Goal: Transaction & Acquisition: Book appointment/travel/reservation

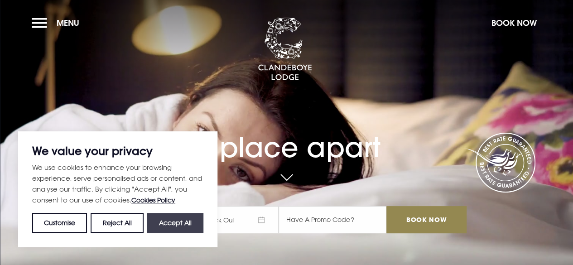
click at [171, 221] on button "Accept All" at bounding box center [175, 223] width 56 height 20
checkbox input "true"
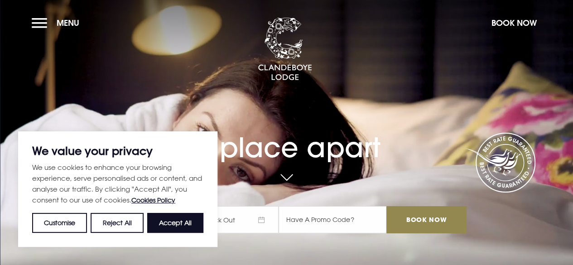
checkbox input "true"
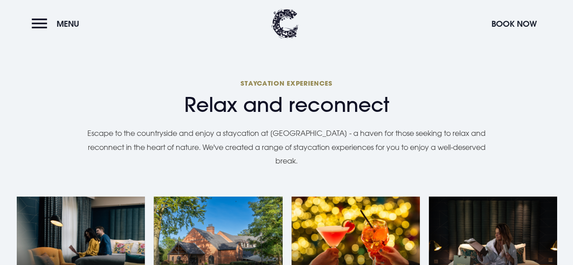
scroll to position [725, 0]
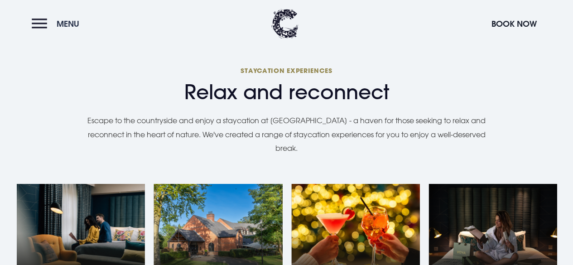
click at [39, 22] on button "Menu" at bounding box center [58, 23] width 52 height 19
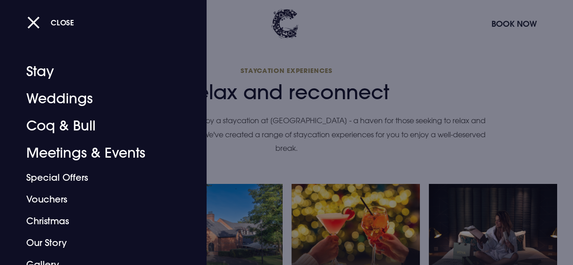
click at [450, 47] on div at bounding box center [286, 132] width 573 height 265
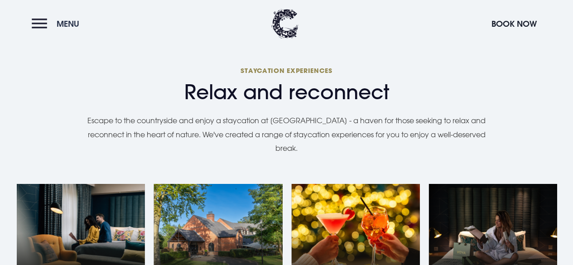
click at [36, 20] on button "Menu" at bounding box center [58, 23] width 52 height 19
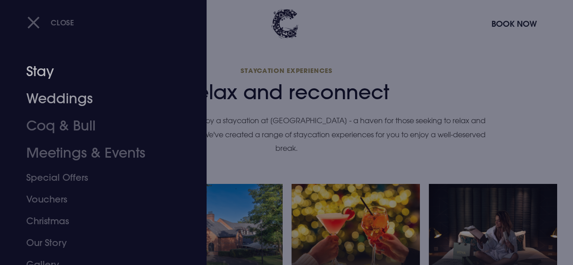
drag, startPoint x: 41, startPoint y: 71, endPoint x: 134, endPoint y: 70, distance: 93.3
click at [41, 71] on link "Stay" at bounding box center [97, 71] width 142 height 27
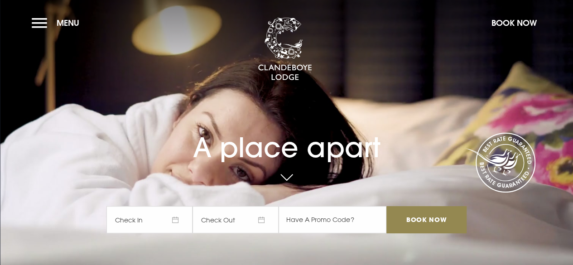
click at [179, 220] on span "Check In" at bounding box center [149, 219] width 86 height 27
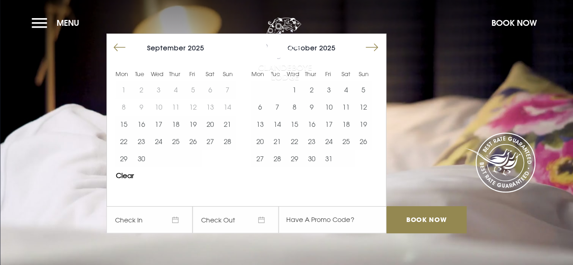
click at [381, 46] on button "Move forward to switch to the next month." at bounding box center [371, 47] width 17 height 17
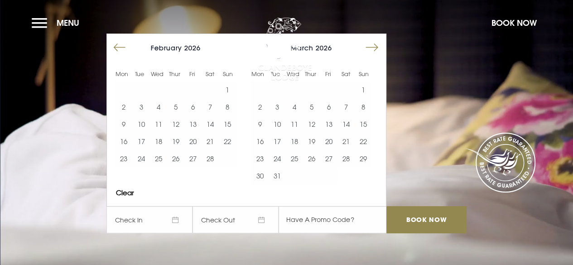
click at [381, 46] on button "Move forward to switch to the next month." at bounding box center [371, 47] width 17 height 17
click at [380, 45] on button "Move forward to switch to the next month." at bounding box center [371, 47] width 17 height 17
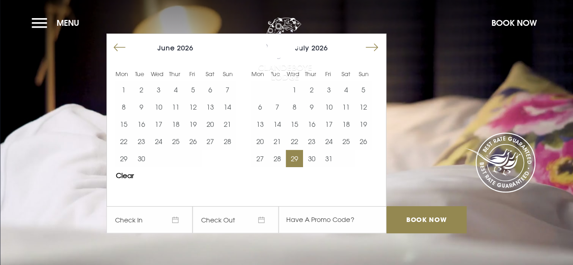
click at [297, 160] on button "29" at bounding box center [294, 158] width 17 height 17
click at [327, 158] on button "31" at bounding box center [328, 158] width 17 height 17
click at [279, 157] on button "28" at bounding box center [276, 158] width 17 height 17
click at [297, 159] on button "29" at bounding box center [294, 158] width 17 height 17
click at [312, 159] on button "30" at bounding box center [311, 158] width 17 height 17
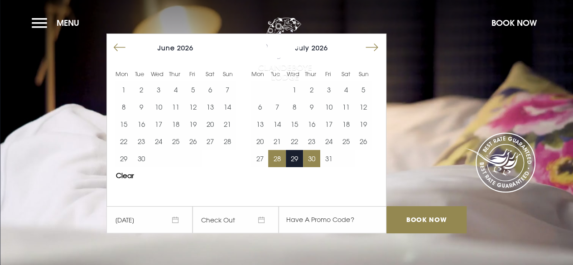
click at [275, 158] on button "28" at bounding box center [276, 158] width 17 height 17
click at [310, 159] on button "30" at bounding box center [311, 158] width 17 height 17
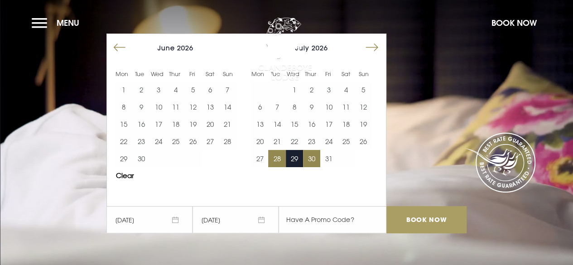
click at [419, 219] on input "Book Now" at bounding box center [426, 219] width 80 height 27
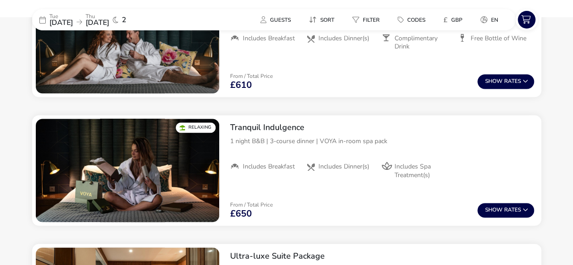
scroll to position [472, 0]
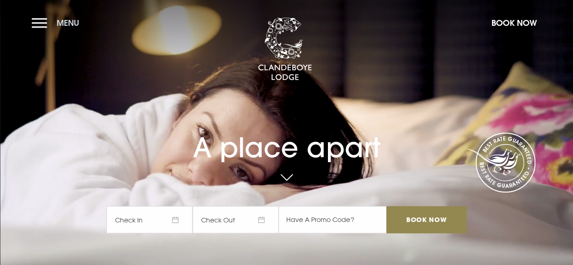
click at [41, 22] on button "Menu" at bounding box center [58, 22] width 52 height 19
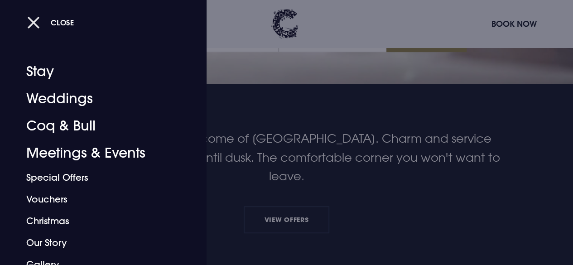
click at [53, 22] on span "Close" at bounding box center [63, 23] width 24 height 10
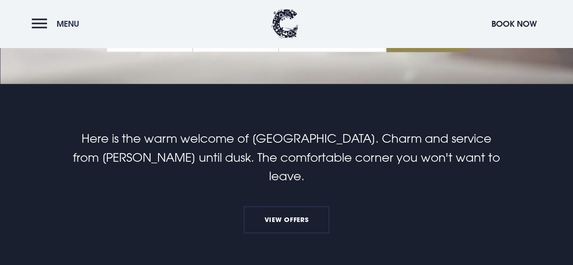
click at [41, 20] on button "Menu" at bounding box center [58, 23] width 52 height 19
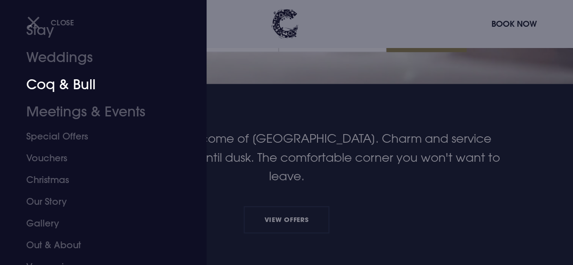
scroll to position [75, 0]
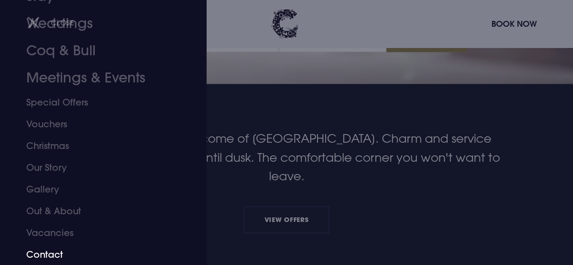
click at [48, 253] on link "Contact" at bounding box center [97, 255] width 142 height 22
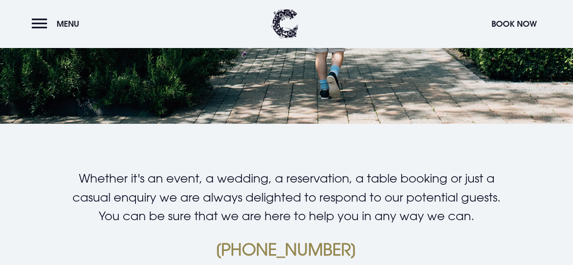
scroll to position [181, 0]
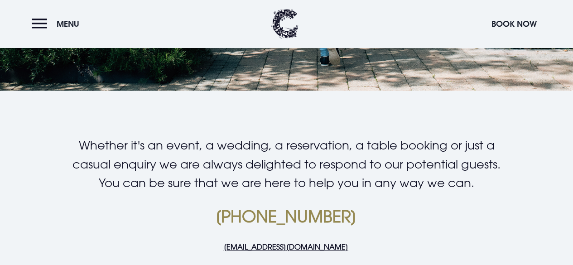
click at [243, 122] on section "Whether it's an event, a wedding, a reservation, a table booking or just a casu…" at bounding box center [286, 198] width 573 height 215
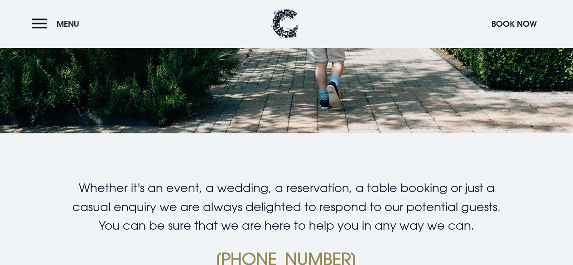
scroll to position [0, 0]
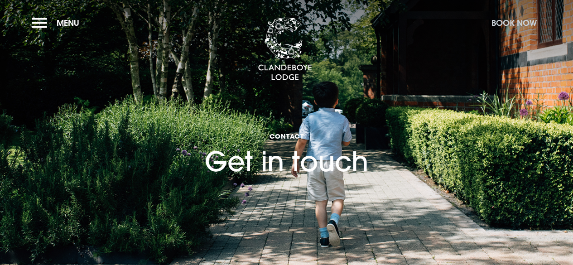
click at [511, 23] on button "Book Now" at bounding box center [514, 22] width 54 height 19
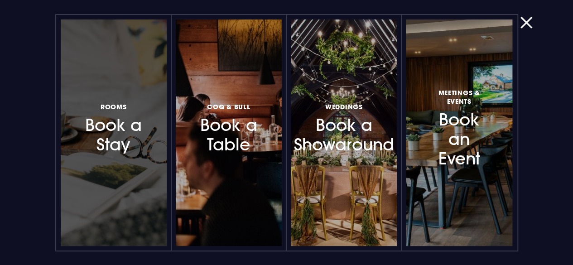
click at [122, 131] on h3 "Rooms Book a Stay" at bounding box center [114, 128] width 66 height 54
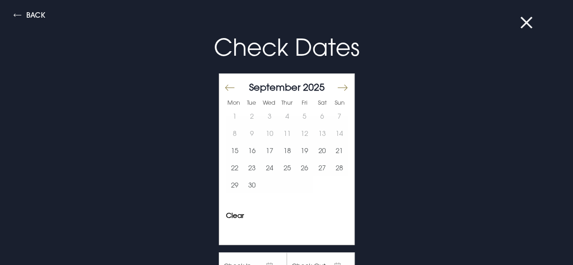
click at [338, 87] on button "Move forward to switch to the next month." at bounding box center [342, 87] width 11 height 19
click at [339, 87] on button "Move forward to switch to the next month." at bounding box center [342, 87] width 11 height 19
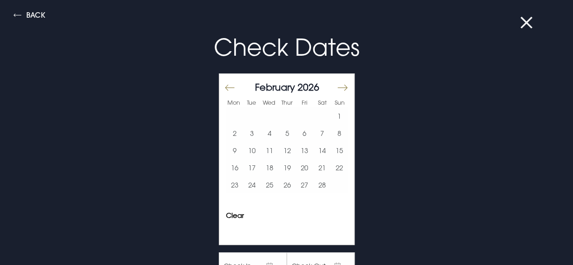
click at [339, 87] on button "Move forward to switch to the next month." at bounding box center [342, 87] width 11 height 19
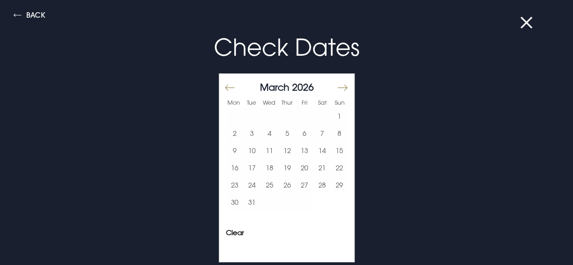
click at [339, 87] on button "Move forward to switch to the next month." at bounding box center [342, 87] width 11 height 19
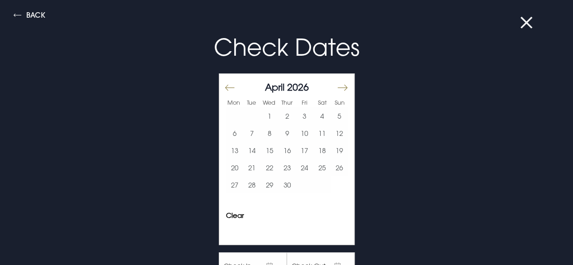
click at [339, 87] on button "Move forward to switch to the next month." at bounding box center [342, 87] width 11 height 19
click at [337, 88] on button "Move forward to switch to the next month." at bounding box center [342, 87] width 11 height 19
click at [247, 186] on button "28" at bounding box center [252, 184] width 18 height 17
click at [282, 187] on button "30" at bounding box center [287, 184] width 18 height 17
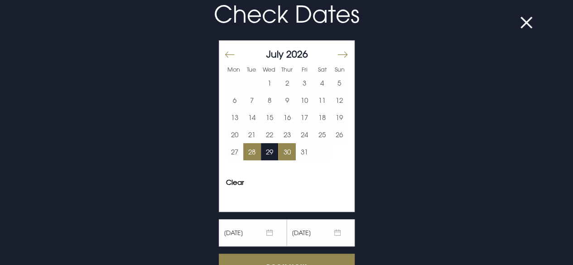
scroll to position [88, 0]
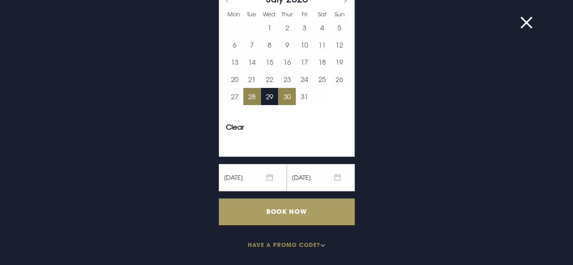
click at [286, 212] on input "Book Now" at bounding box center [287, 211] width 136 height 27
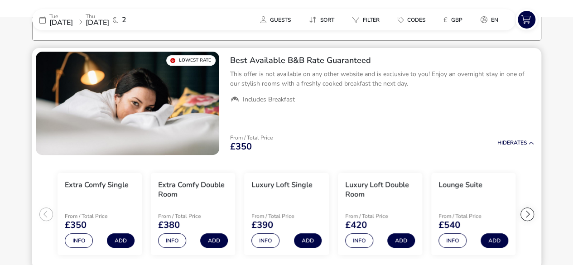
scroll to position [73, 0]
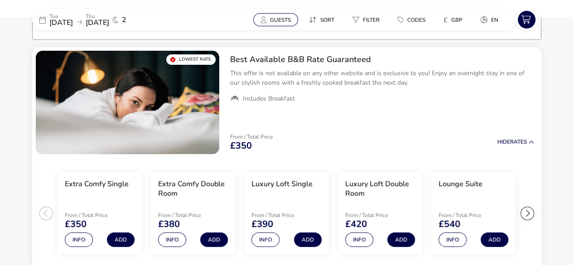
click at [277, 17] on span "Guests" at bounding box center [280, 19] width 21 height 7
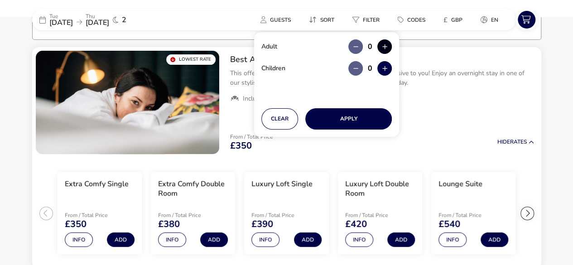
click at [383, 47] on button "button" at bounding box center [384, 46] width 14 height 14
type input "2"
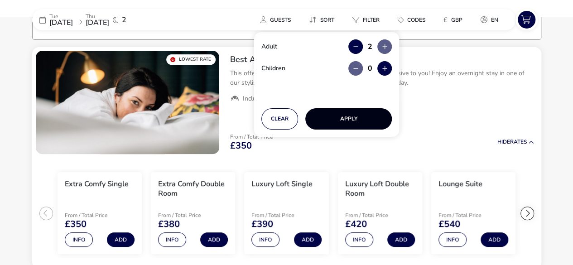
click at [362, 118] on button "Apply" at bounding box center [348, 118] width 87 height 21
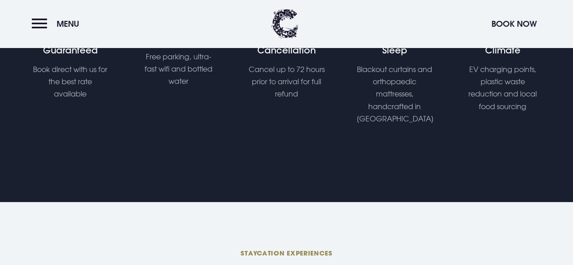
scroll to position [408, 0]
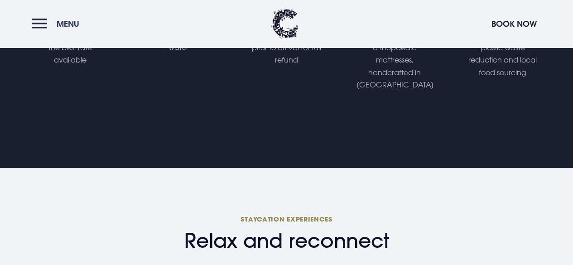
click at [41, 21] on button "Menu" at bounding box center [58, 23] width 52 height 19
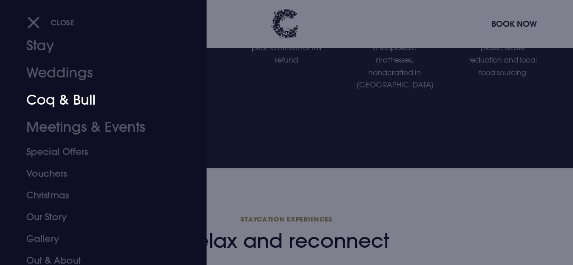
scroll to position [45, 0]
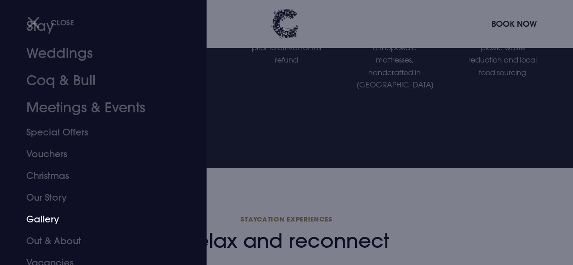
drag, startPoint x: 43, startPoint y: 218, endPoint x: 66, endPoint y: 206, distance: 26.3
click at [42, 218] on link "Gallery" at bounding box center [97, 219] width 142 height 22
